Goal: Transaction & Acquisition: Purchase product/service

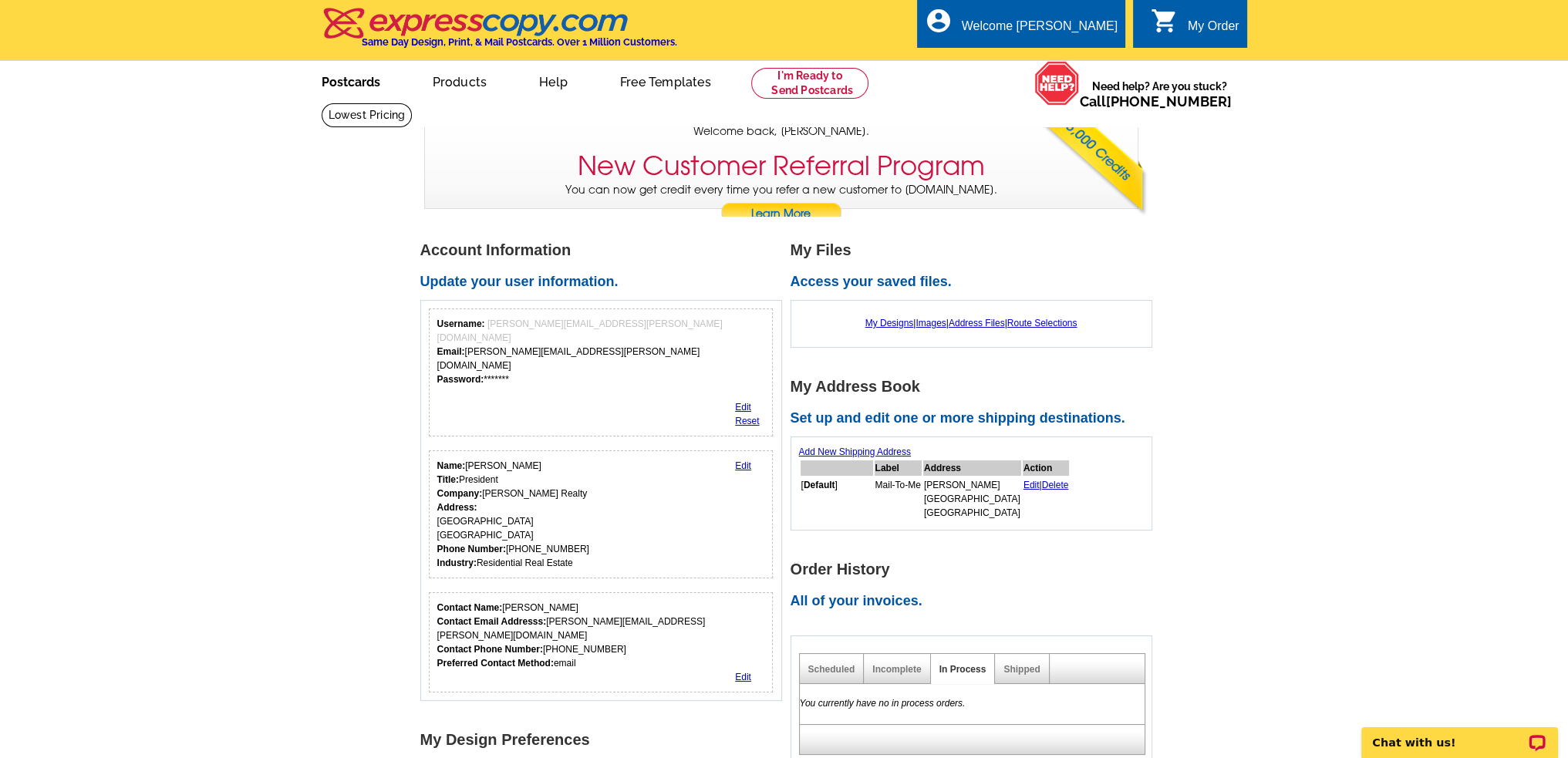
click at [352, 81] on link "Postcards" at bounding box center [351, 80] width 108 height 36
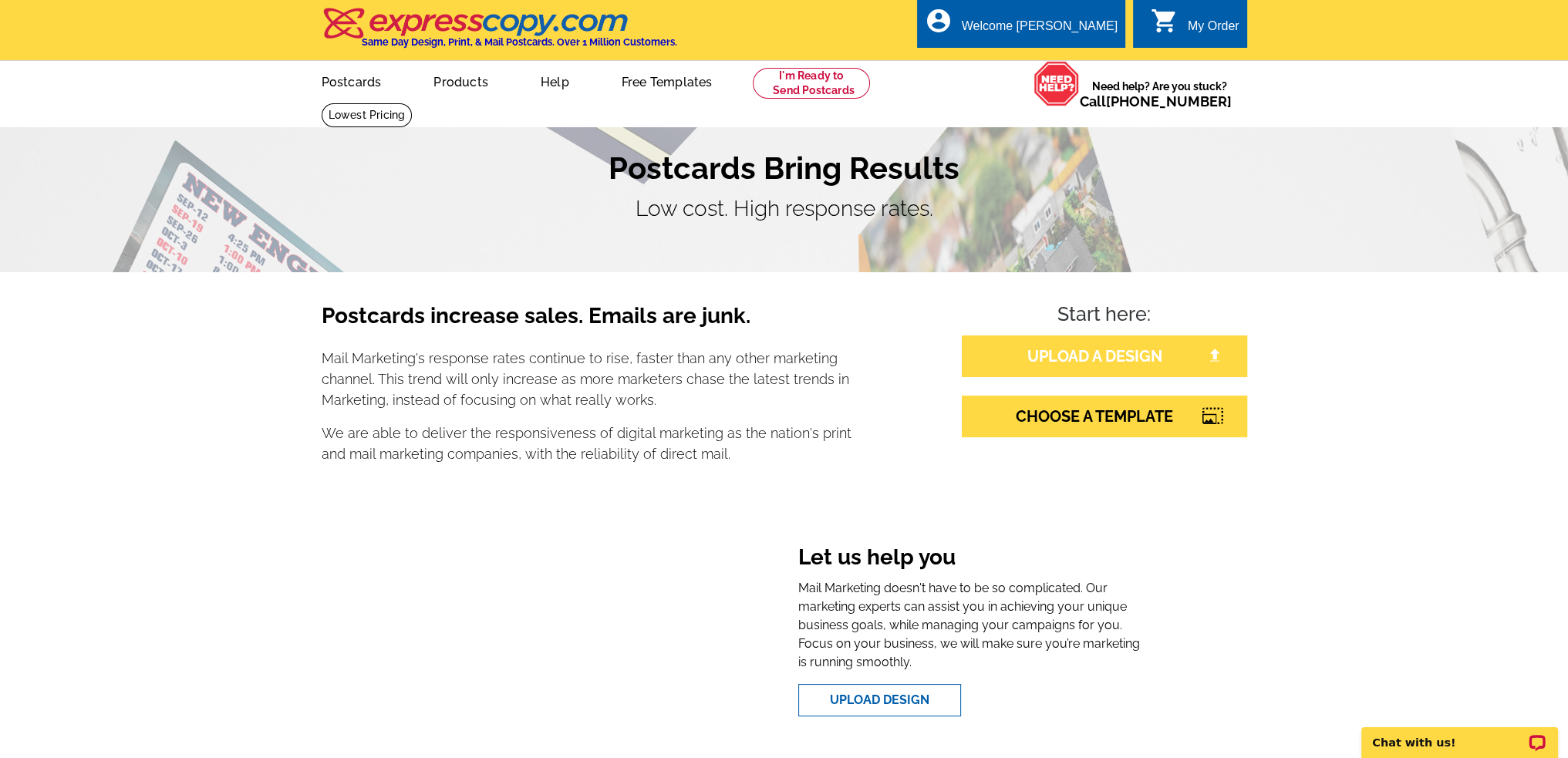
click at [1061, 362] on link "UPLOAD A DESIGN" at bounding box center [1105, 356] width 285 height 42
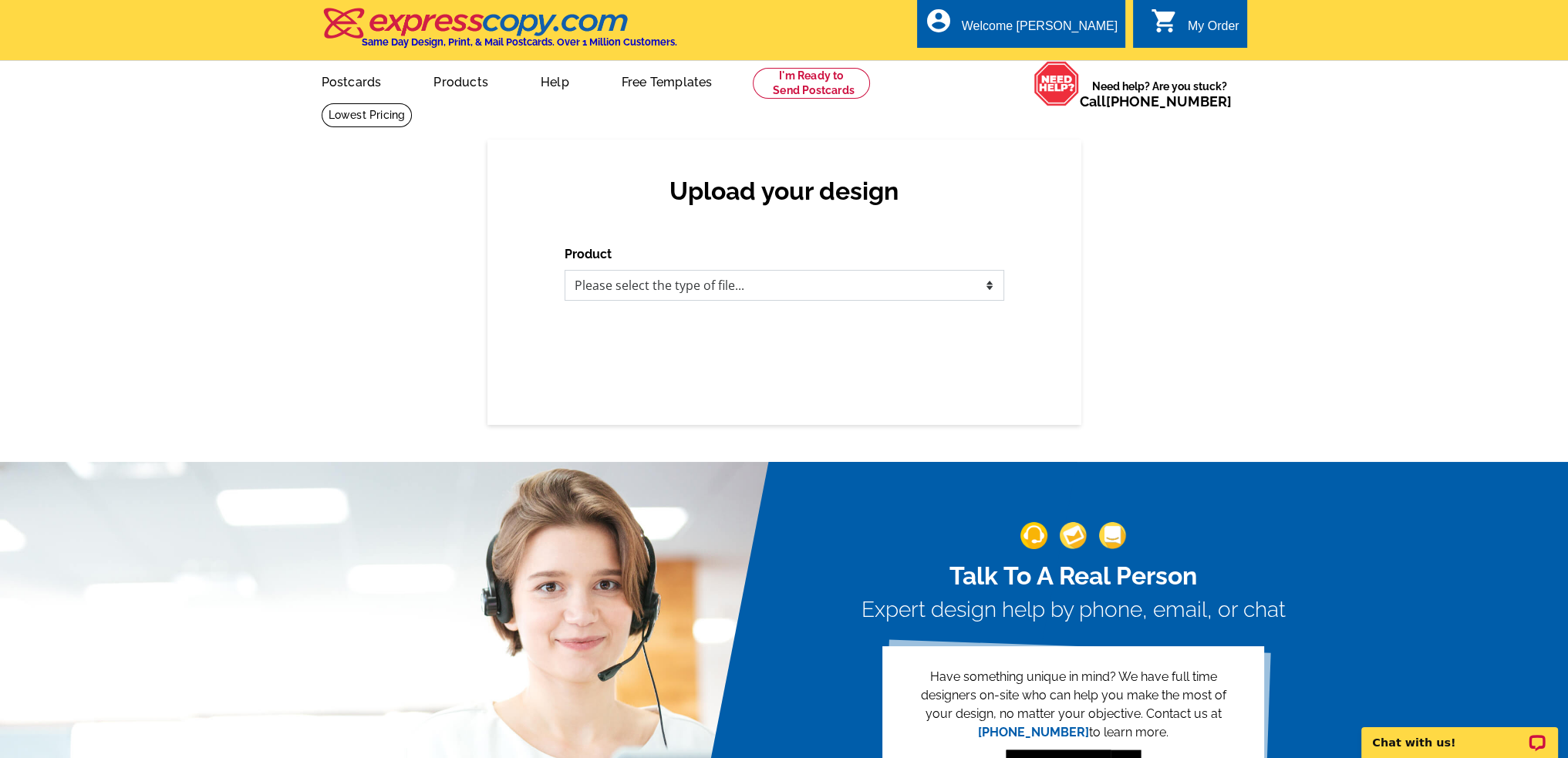
click at [986, 285] on select "Please select the type of file... Postcards Business Cards Letters and flyers G…" at bounding box center [784, 285] width 439 height 31
select select "1"
click at [564, 270] on select "Please select the type of file... Postcards Business Cards Letters and flyers G…" at bounding box center [784, 285] width 439 height 31
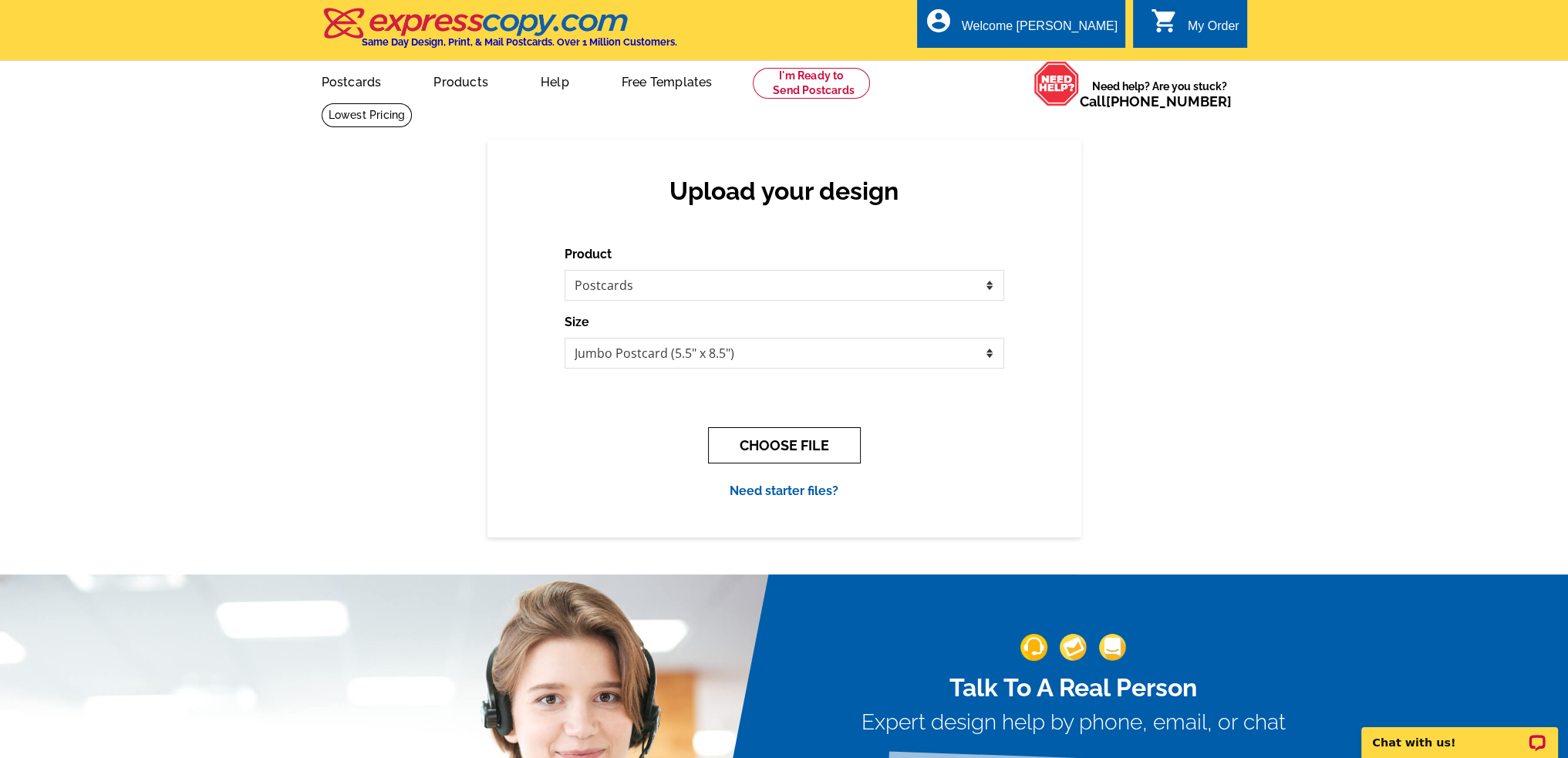
click at [778, 445] on button "CHOOSE FILE" at bounding box center [784, 445] width 153 height 36
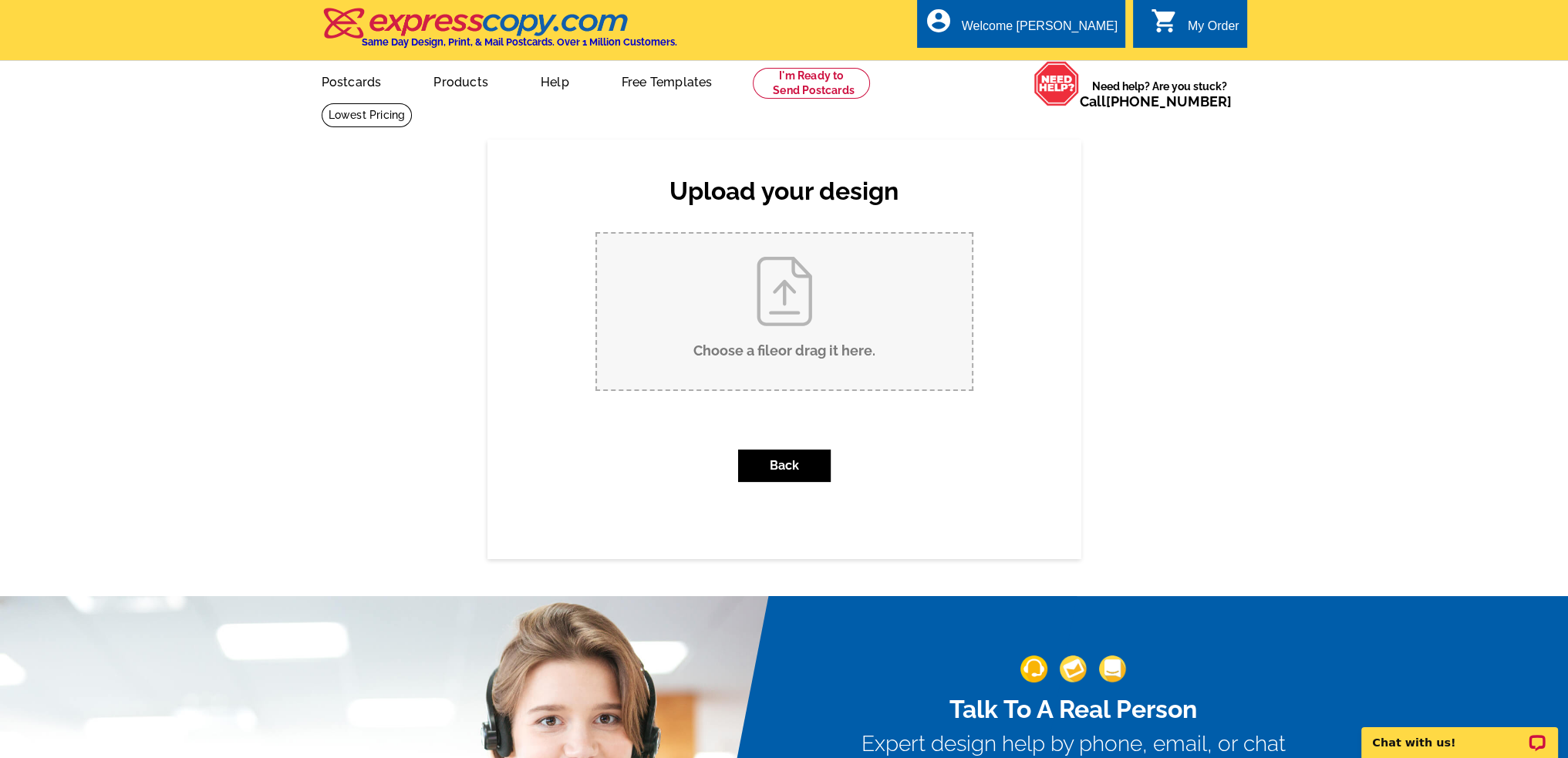
click at [793, 285] on input "Choose a file or drag it here ." at bounding box center [784, 311] width 375 height 156
type input "C:\fakepath\JustSold-Postcard Goodenow soldFront.pdf"
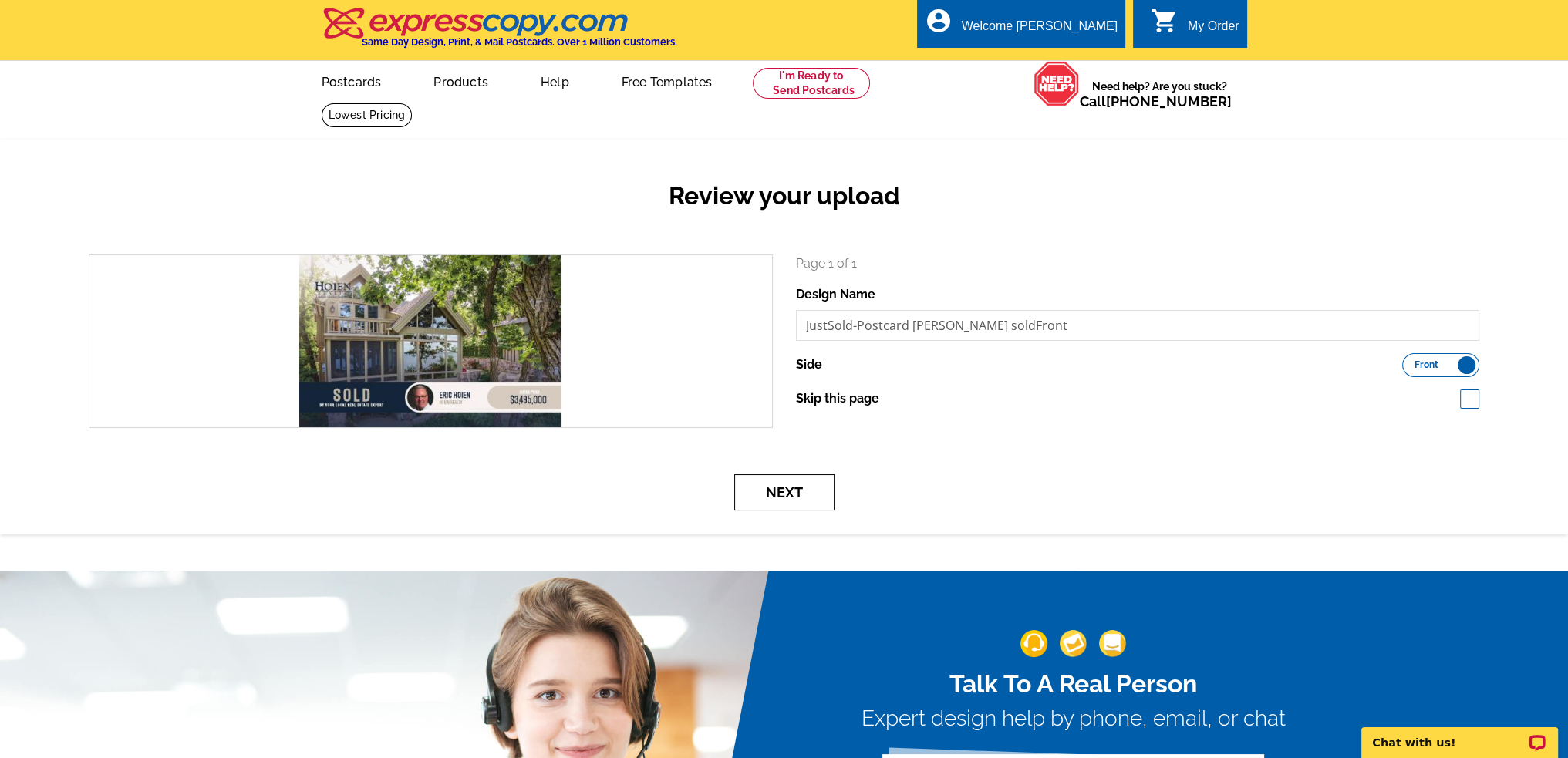
click at [780, 490] on button "Next" at bounding box center [784, 492] width 100 height 36
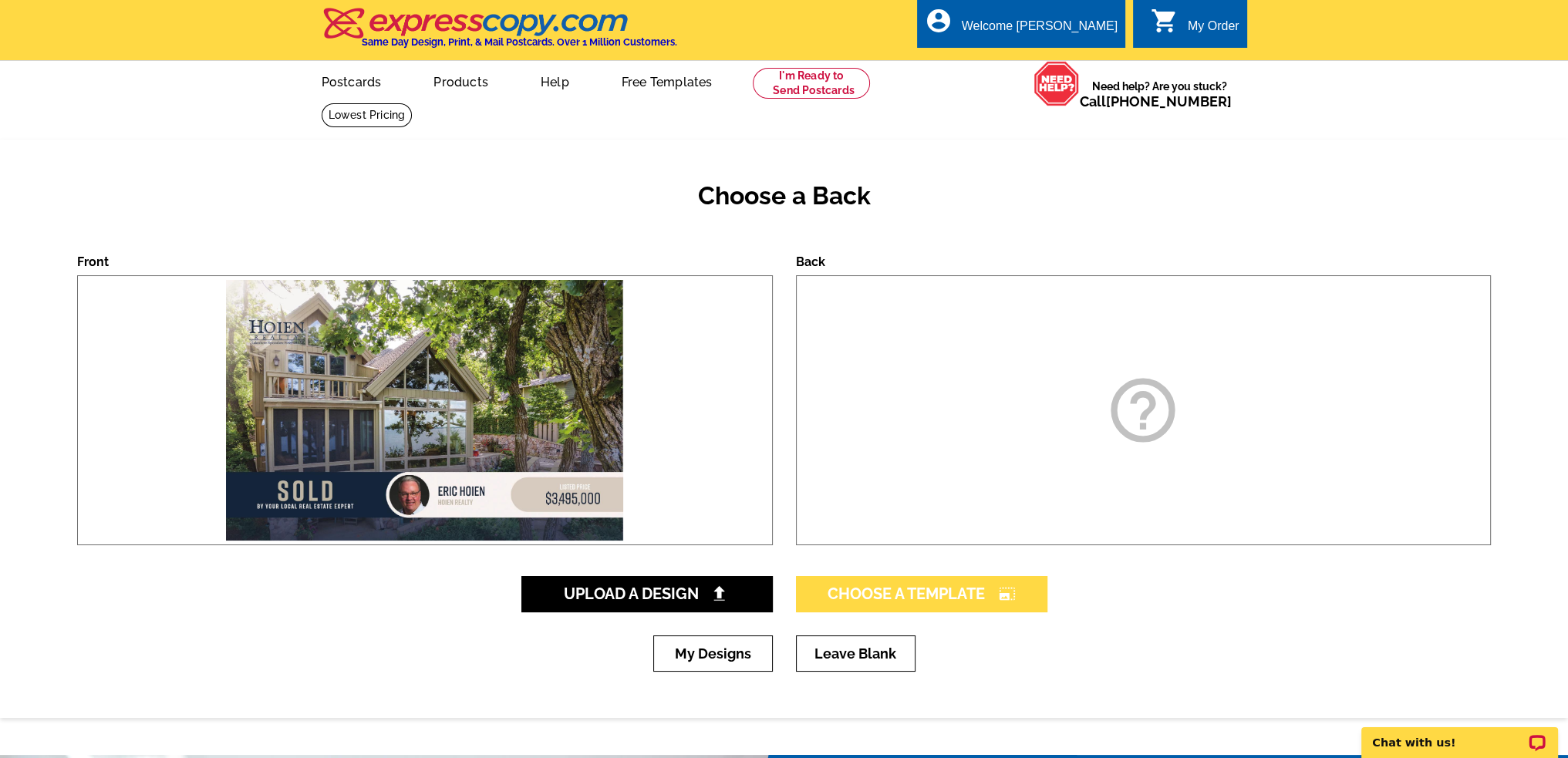
click at [909, 599] on span "Choose A Template photo_size_select_large" at bounding box center [922, 594] width 188 height 19
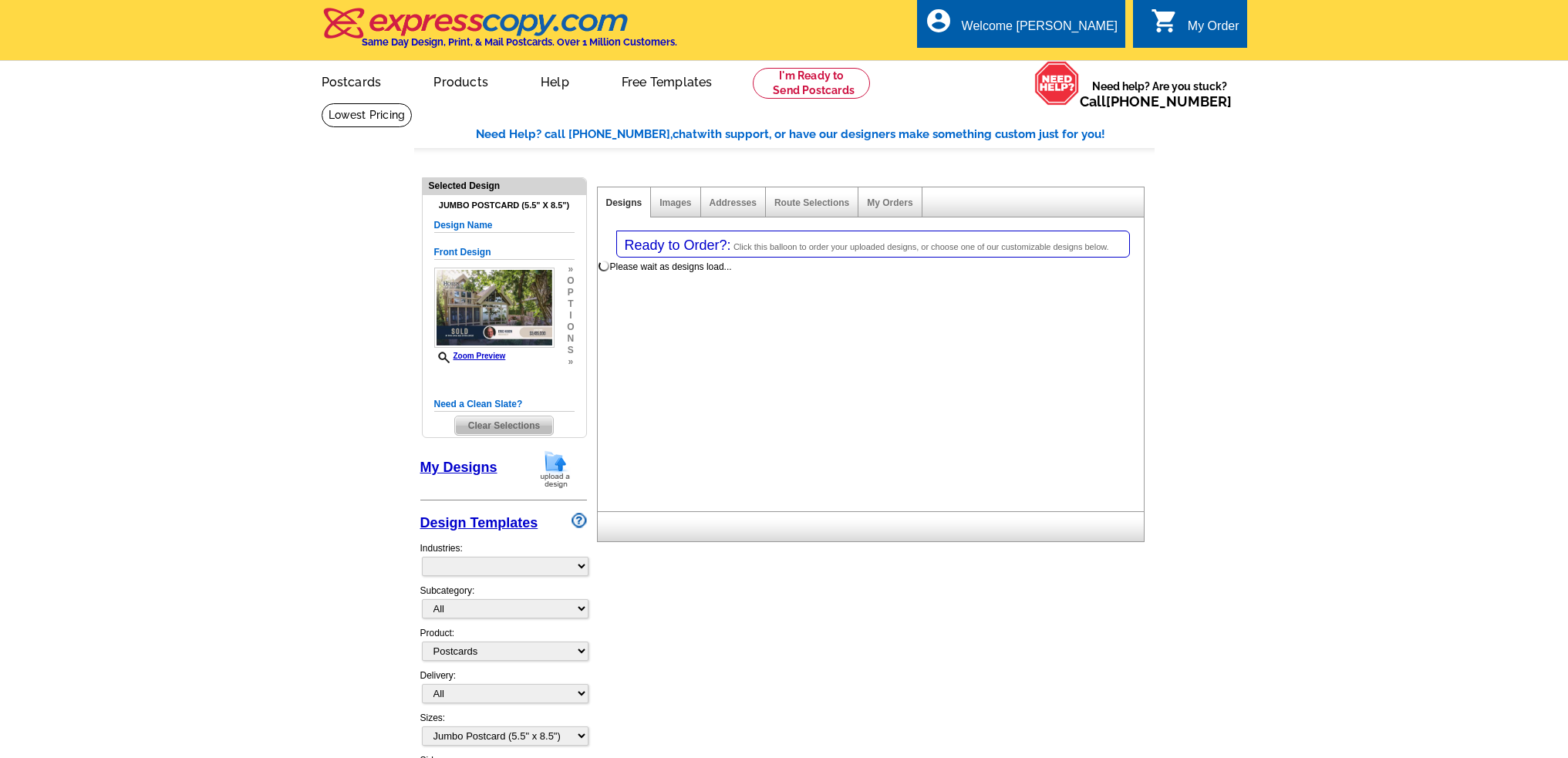
select select "1"
select select "2"
select select "back"
select select "785"
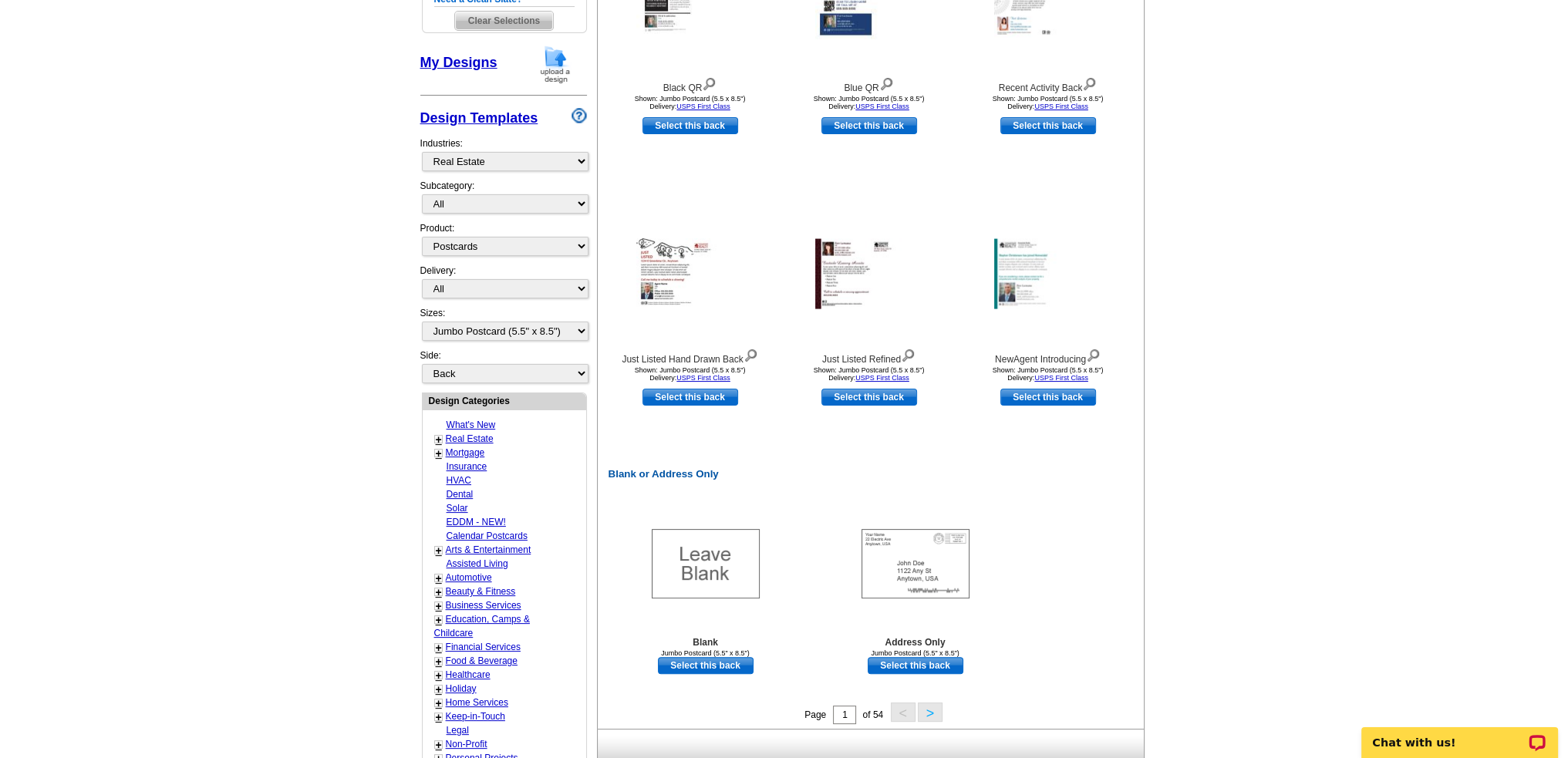
scroll to position [308, 0]
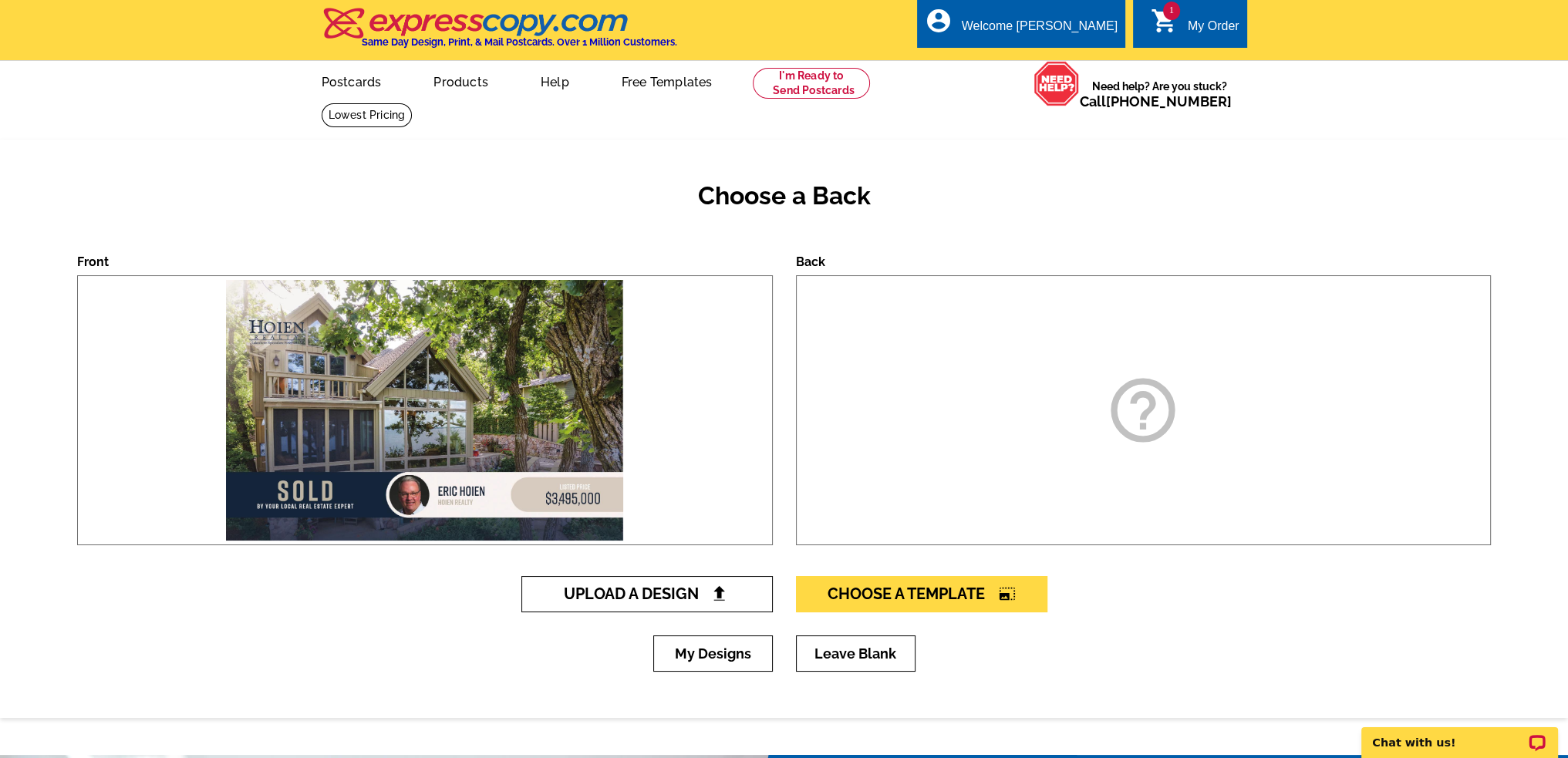
click at [681, 594] on span "Upload A Design" at bounding box center [646, 594] width 165 height 19
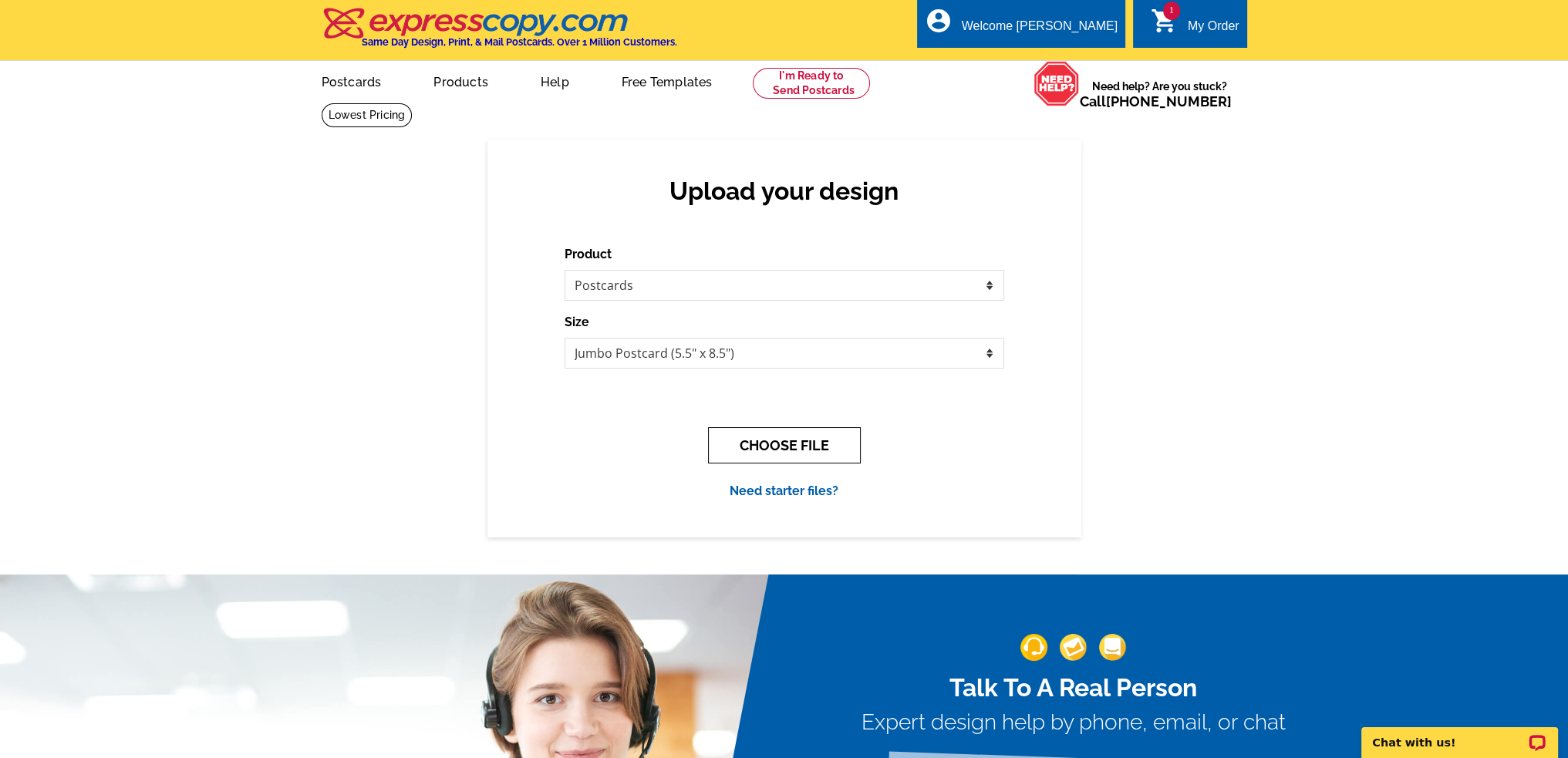
click at [807, 446] on button "CHOOSE FILE" at bounding box center [784, 445] width 153 height 36
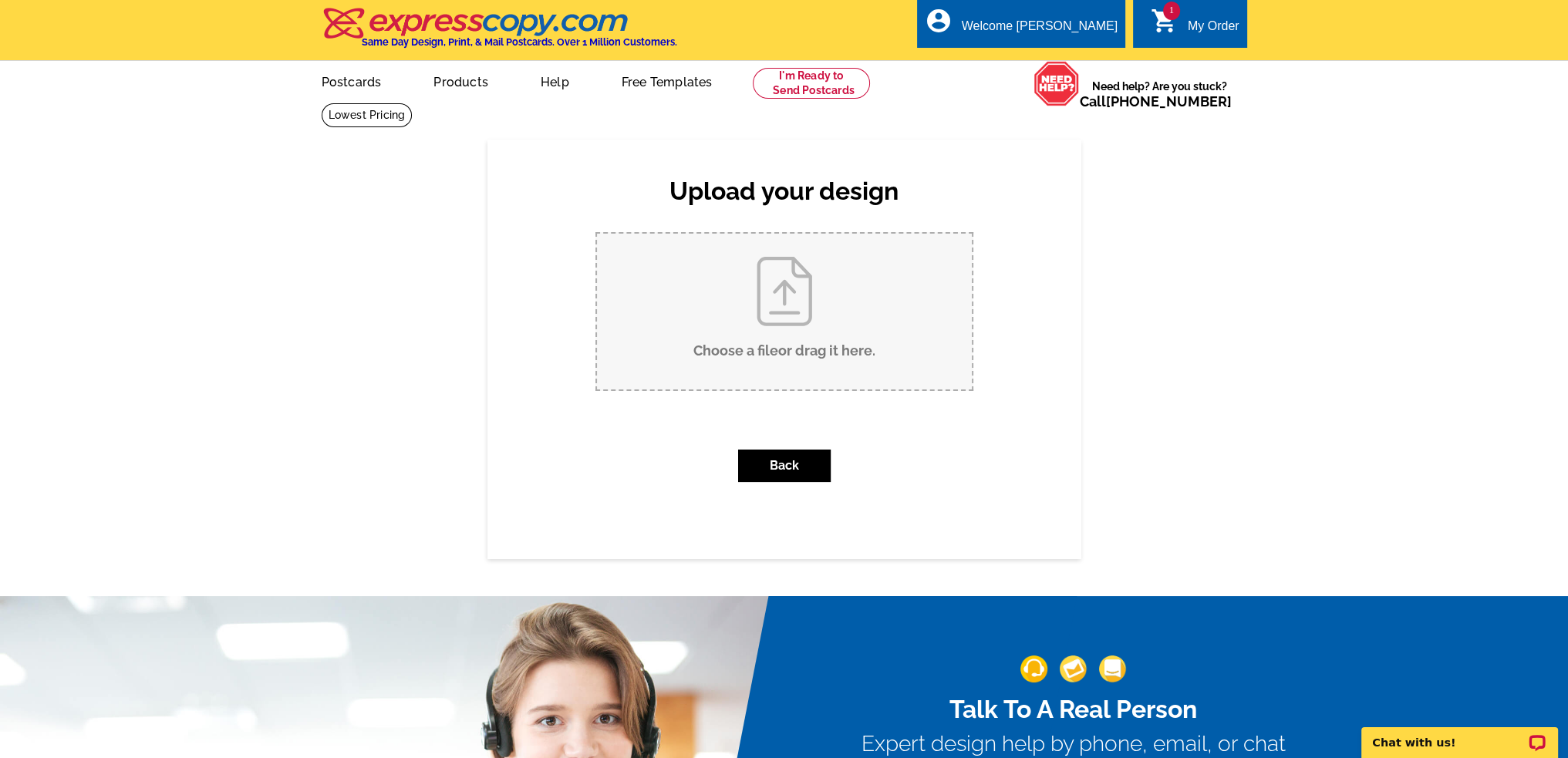
click at [787, 308] on input "Choose a file or drag it here ." at bounding box center [784, 311] width 375 height 156
type input "C:\fakepath\JustSold-Postcard Goodenow soldBack.pdf"
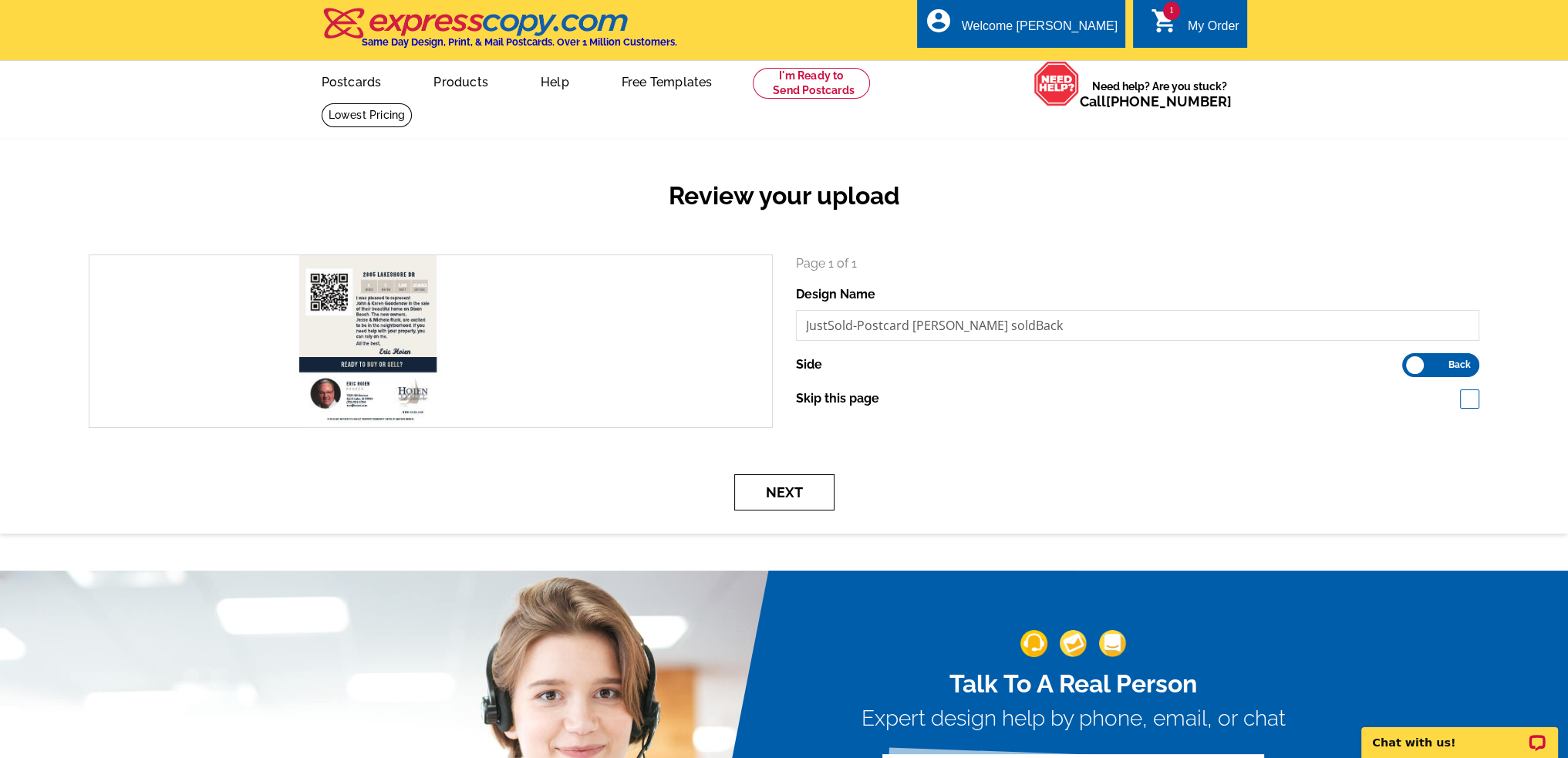
click at [784, 494] on button "Next" at bounding box center [784, 492] width 100 height 36
click at [788, 492] on button "Next" at bounding box center [784, 492] width 100 height 36
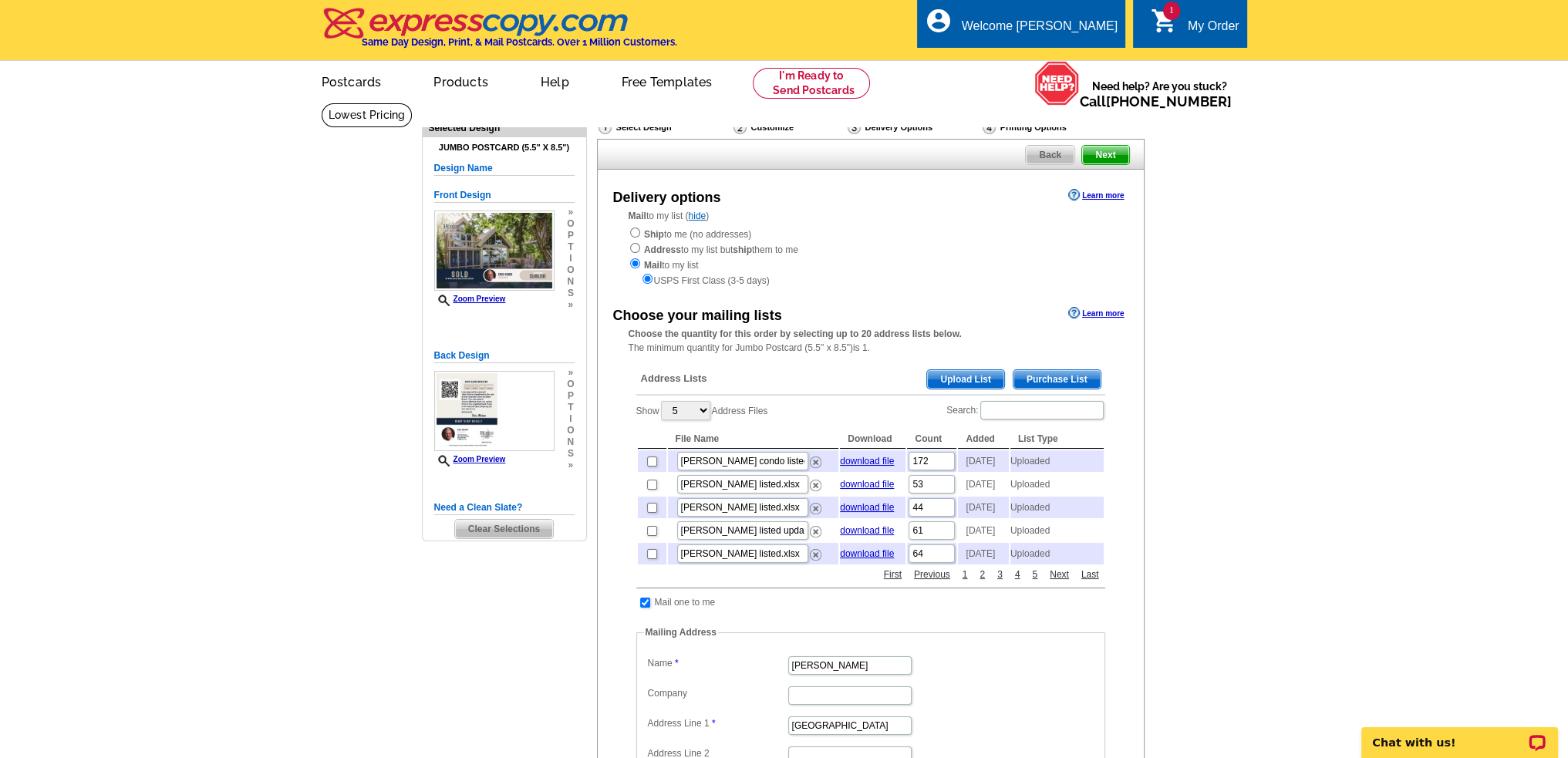
click at [956, 382] on span "Upload List" at bounding box center [965, 380] width 77 height 19
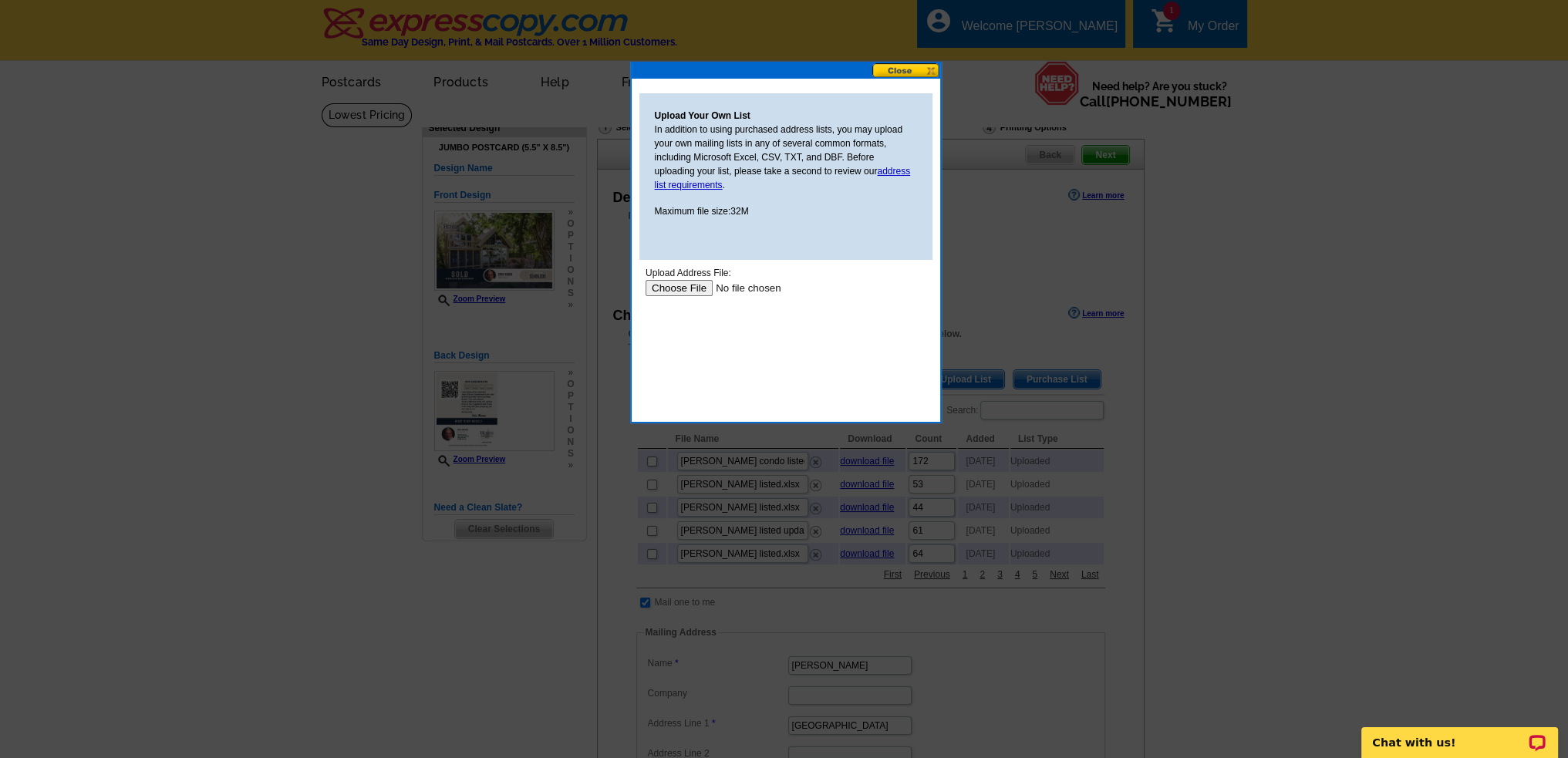
click at [698, 292] on input "file" at bounding box center [742, 287] width 195 height 16
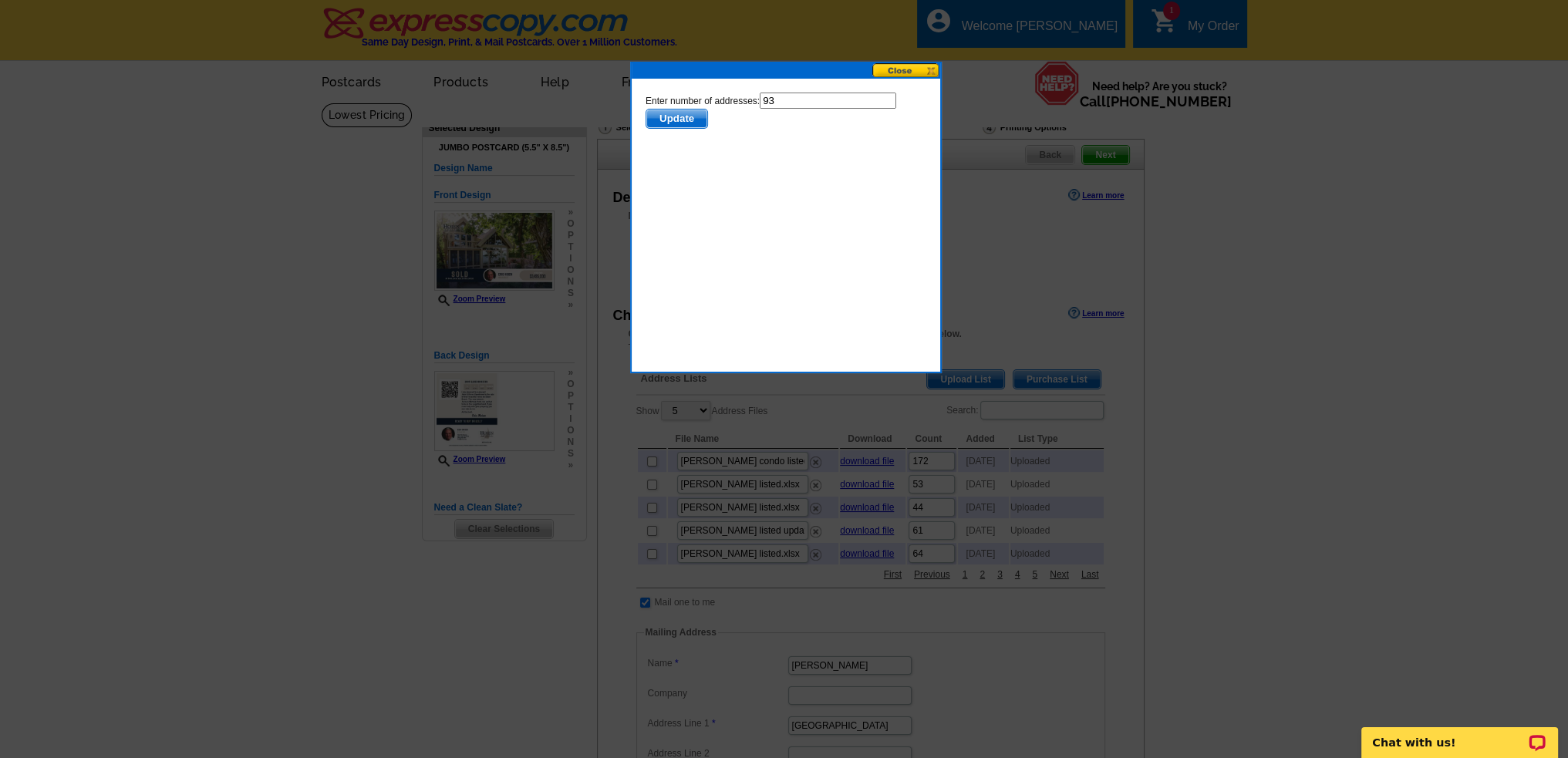
click at [663, 118] on span "Update" at bounding box center [676, 119] width 60 height 19
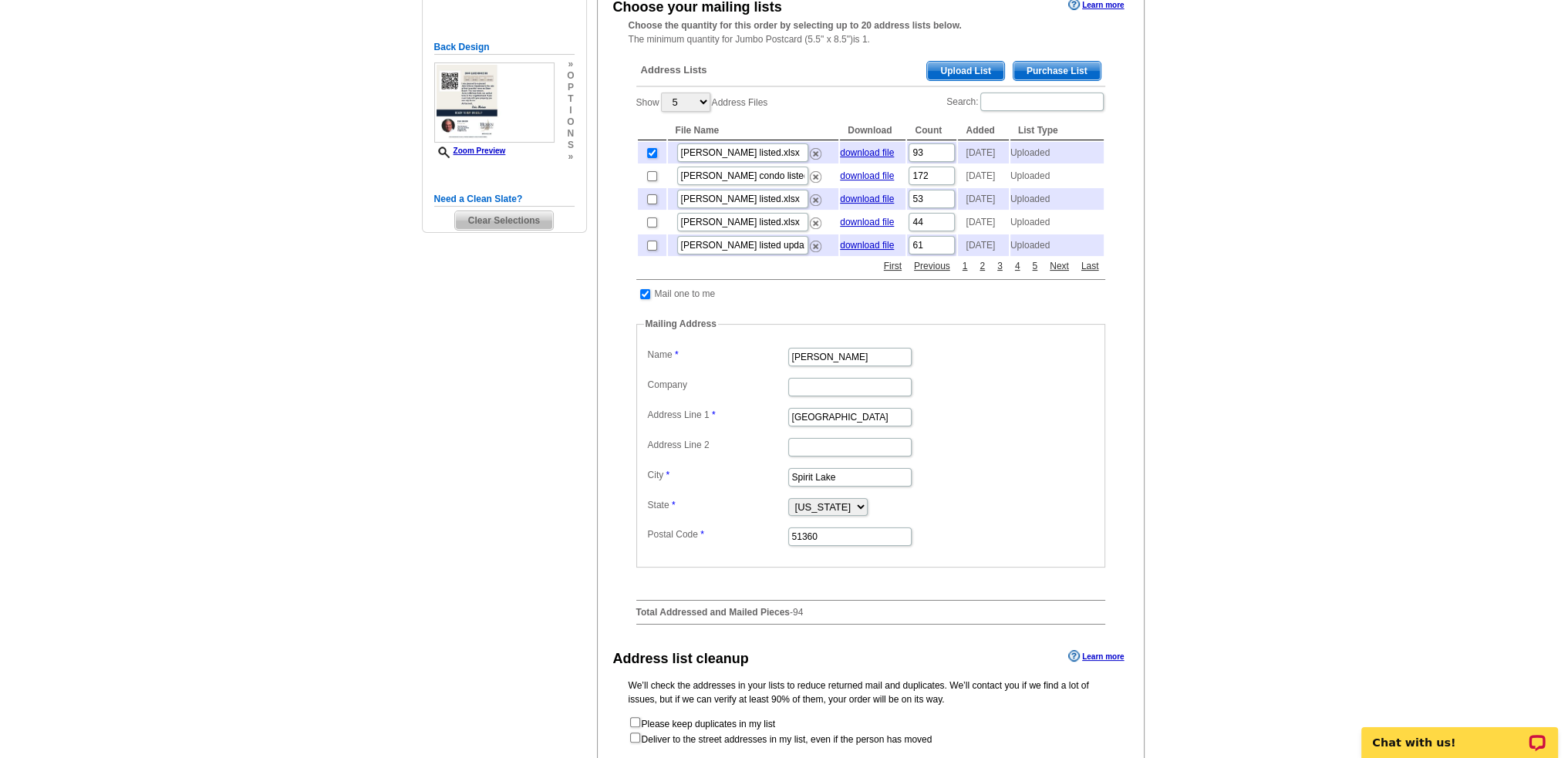
scroll to position [617, 0]
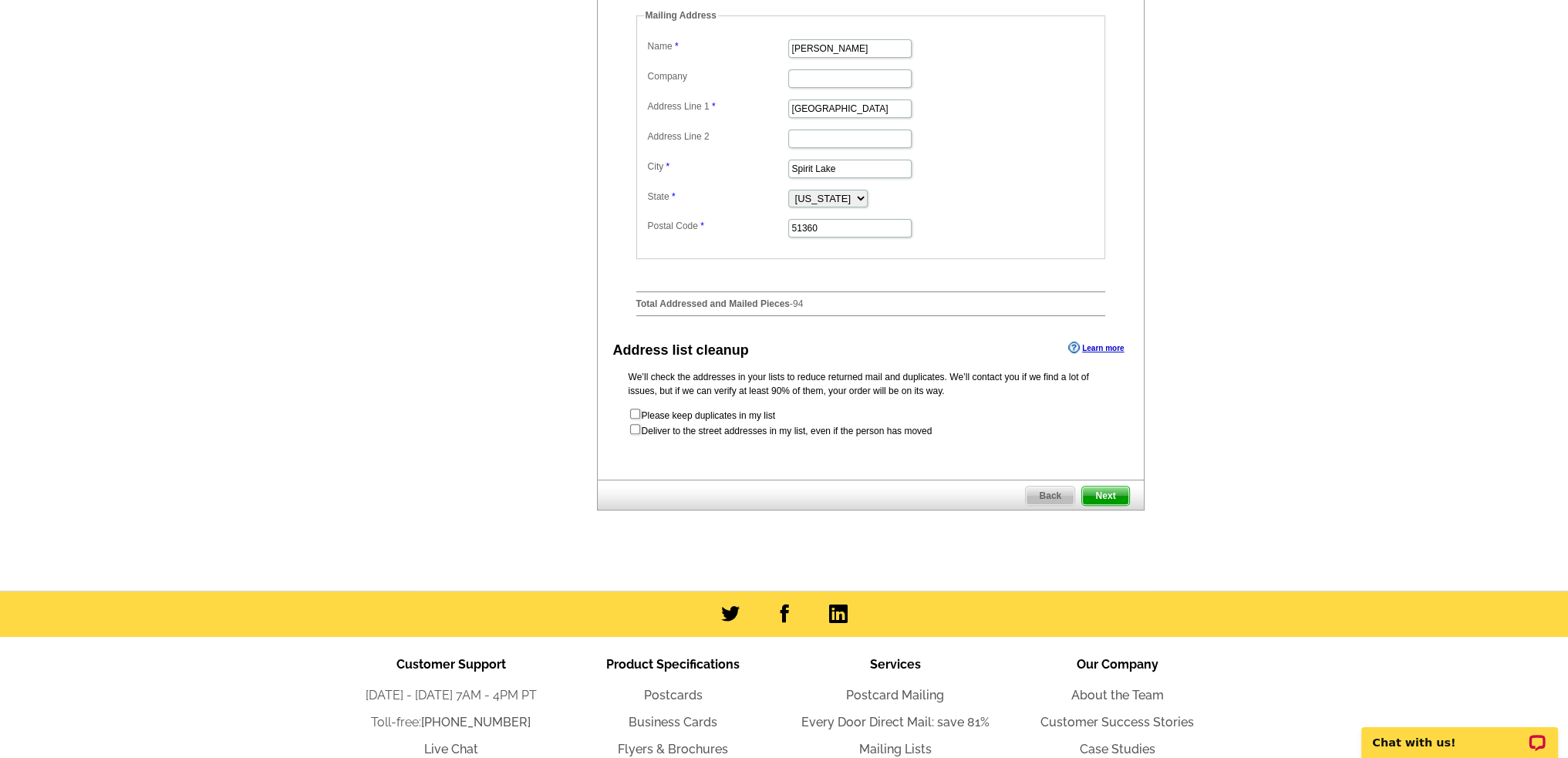
click at [1095, 505] on span "Next" at bounding box center [1105, 496] width 46 height 19
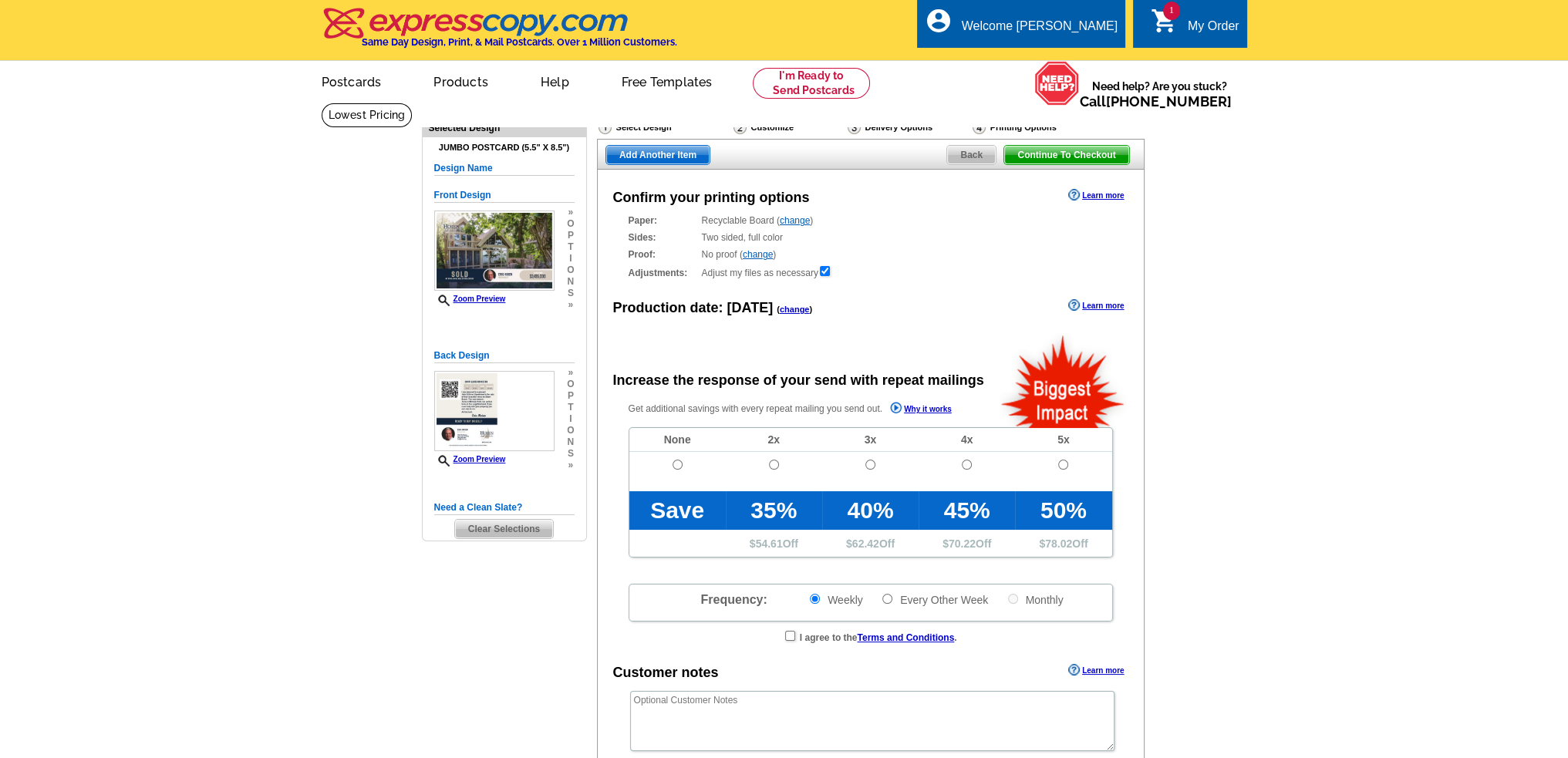
radio input "false"
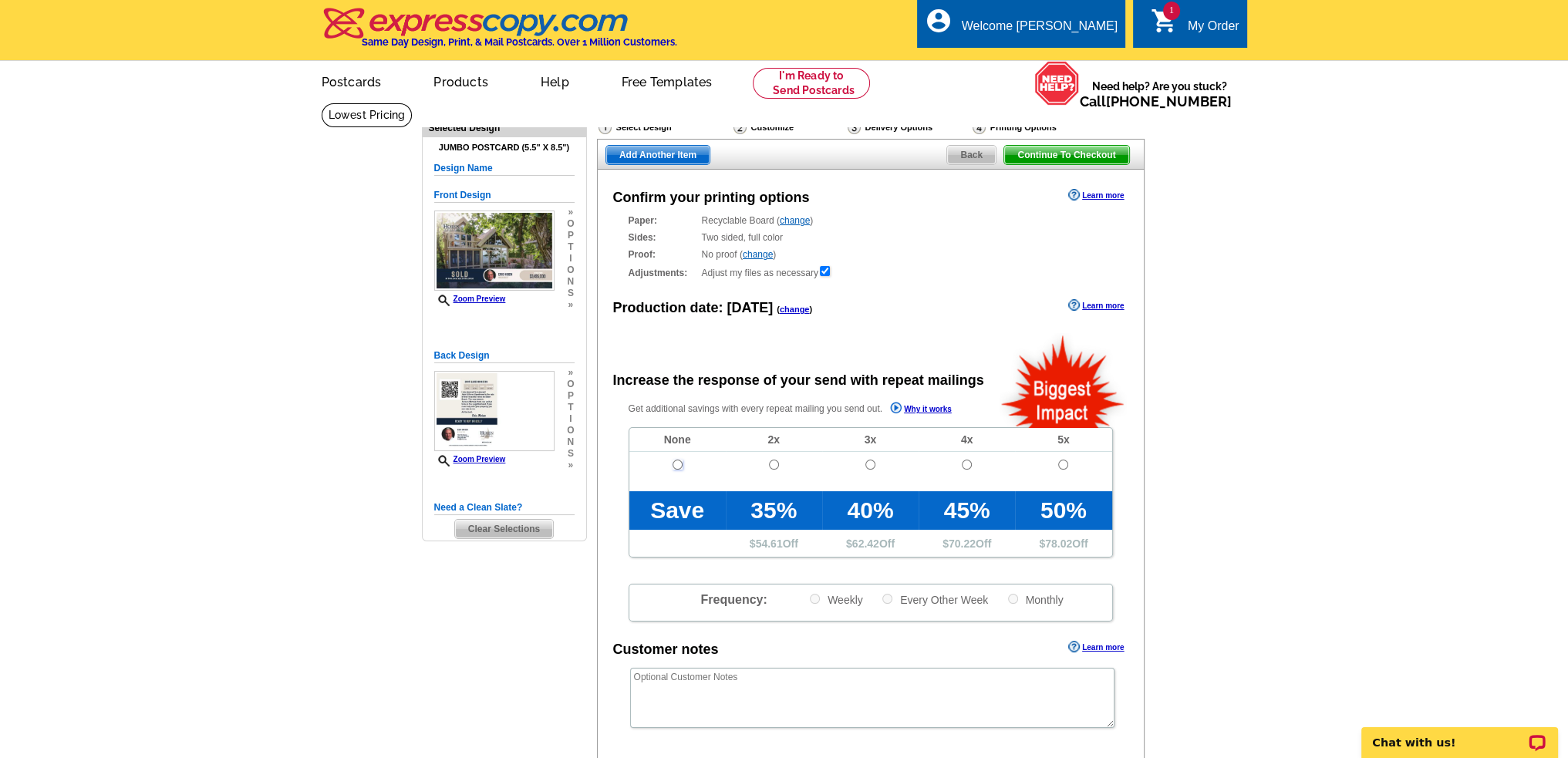
click at [677, 465] on input "radio" at bounding box center [678, 464] width 10 height 10
radio input "true"
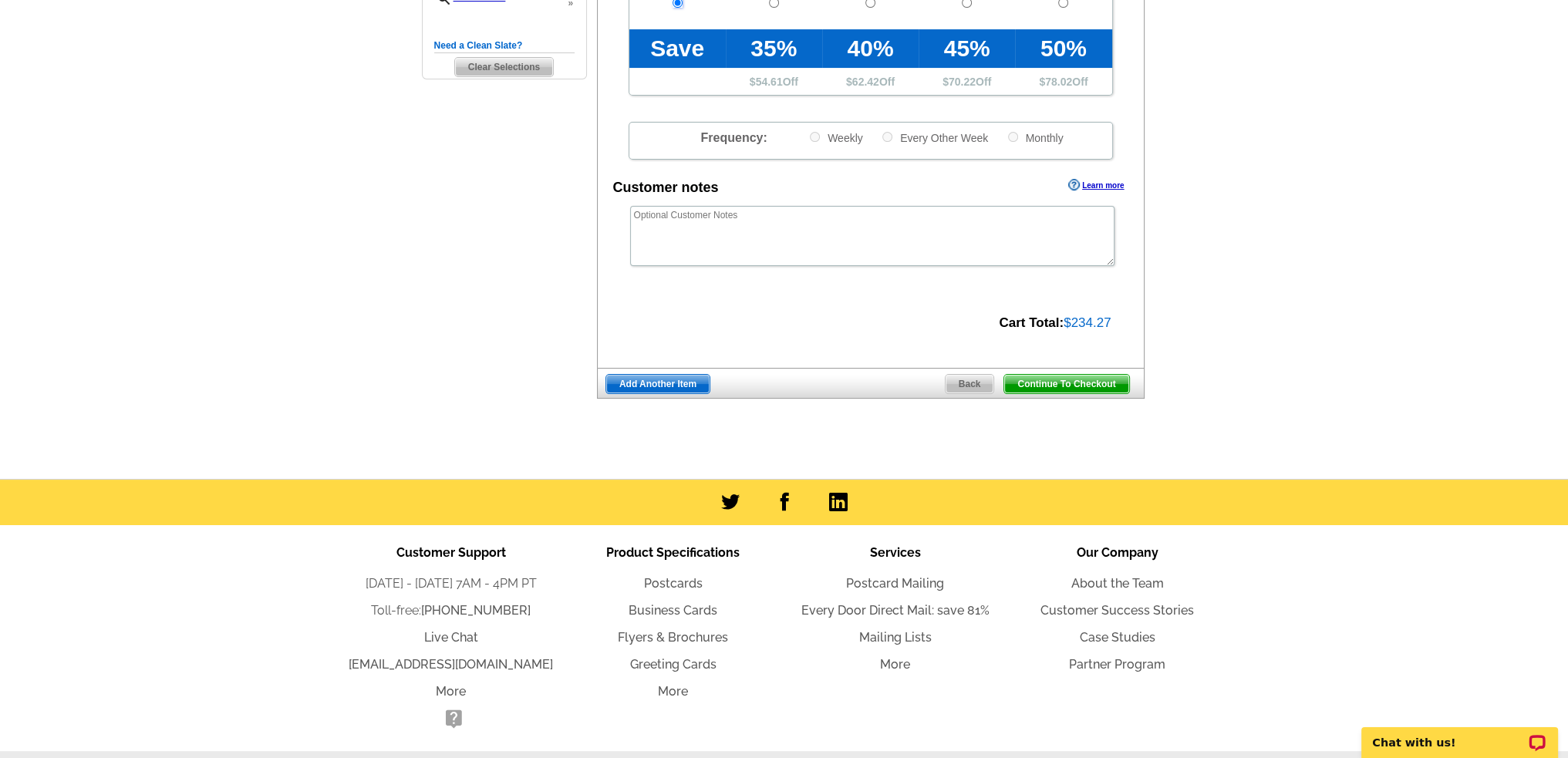
scroll to position [463, 0]
click at [1033, 379] on span "Continue To Checkout" at bounding box center [1065, 384] width 124 height 19
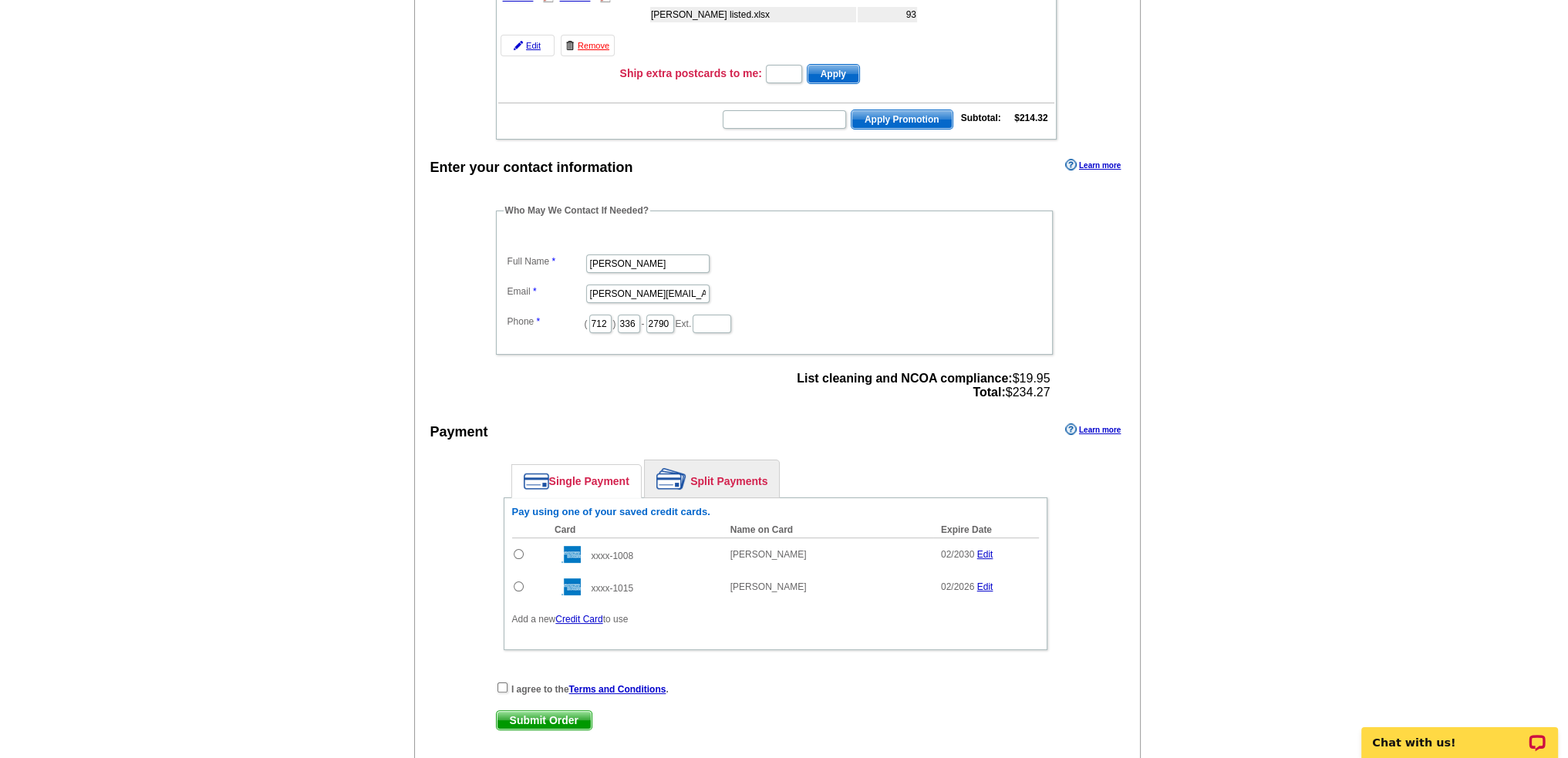
scroll to position [386, 0]
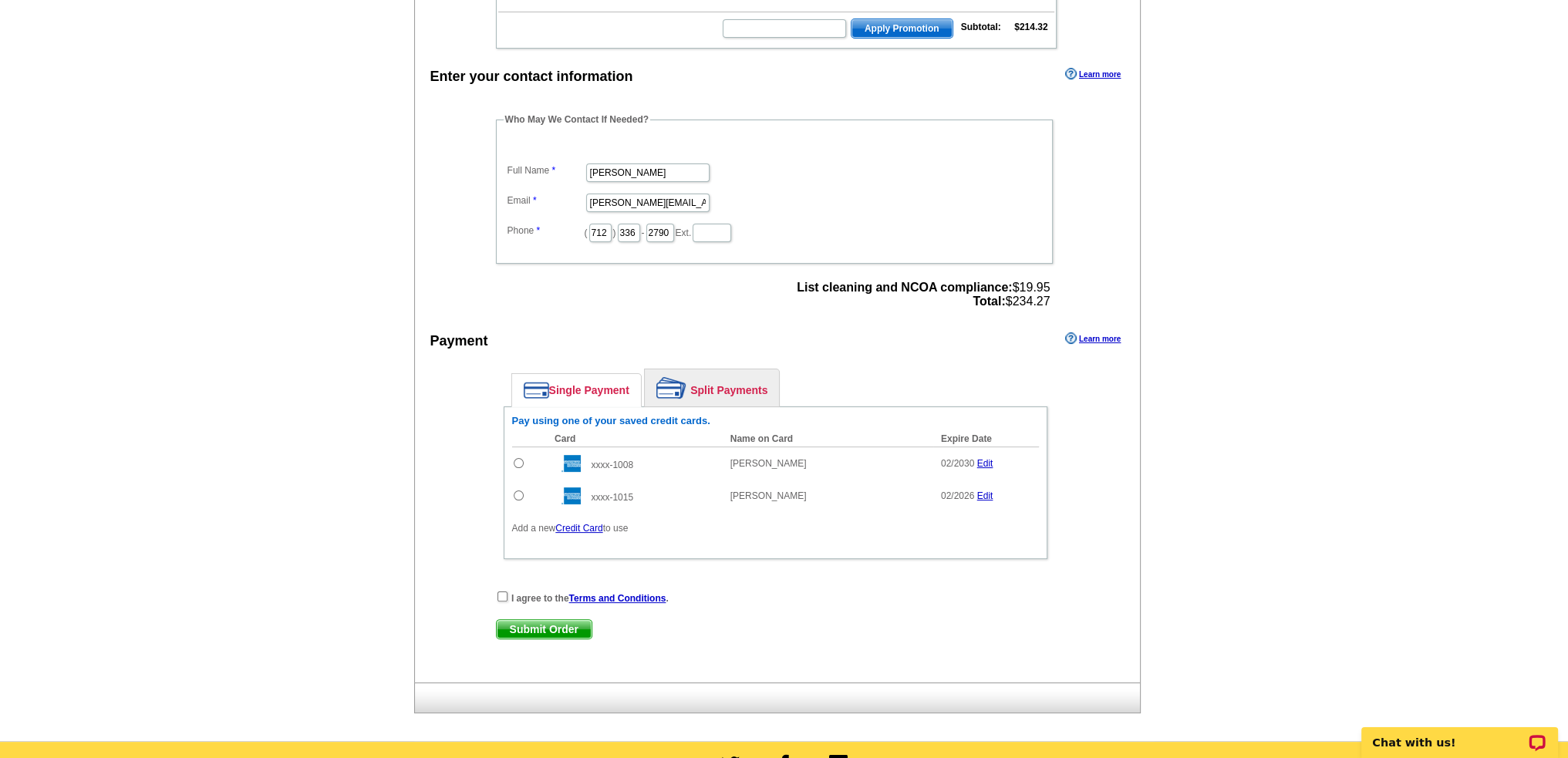
click at [515, 458] on input "radio" at bounding box center [518, 463] width 10 height 10
radio input "true"
click at [505, 592] on input "checkbox" at bounding box center [502, 596] width 10 height 10
checkbox input "true"
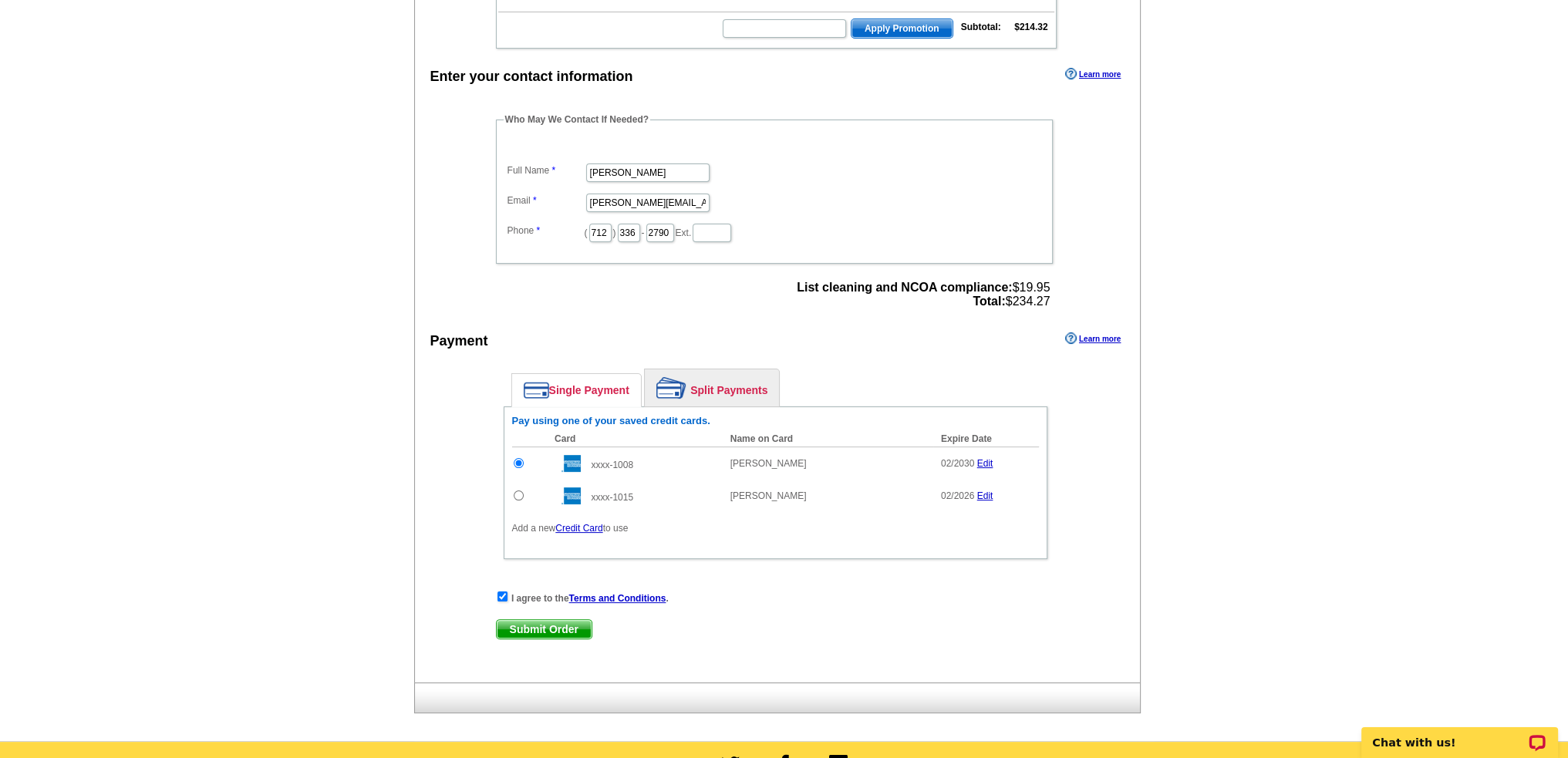
click at [564, 623] on span "Submit Order" at bounding box center [544, 629] width 95 height 19
